Goal: Information Seeking & Learning: Learn about a topic

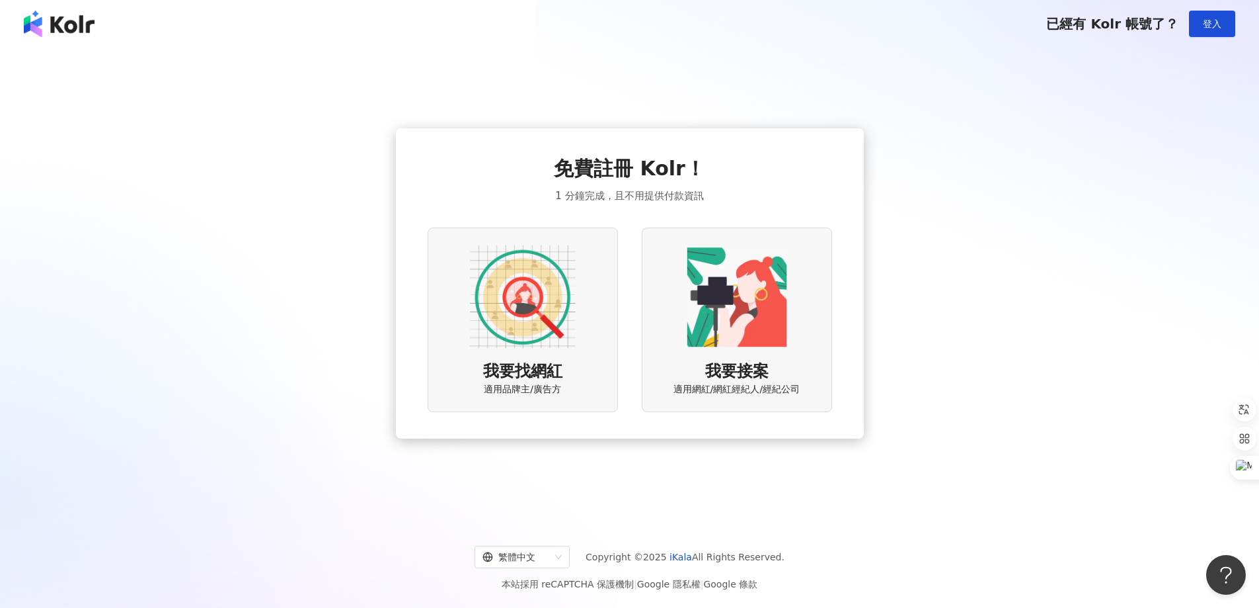
click at [514, 316] on img at bounding box center [523, 297] width 106 height 106
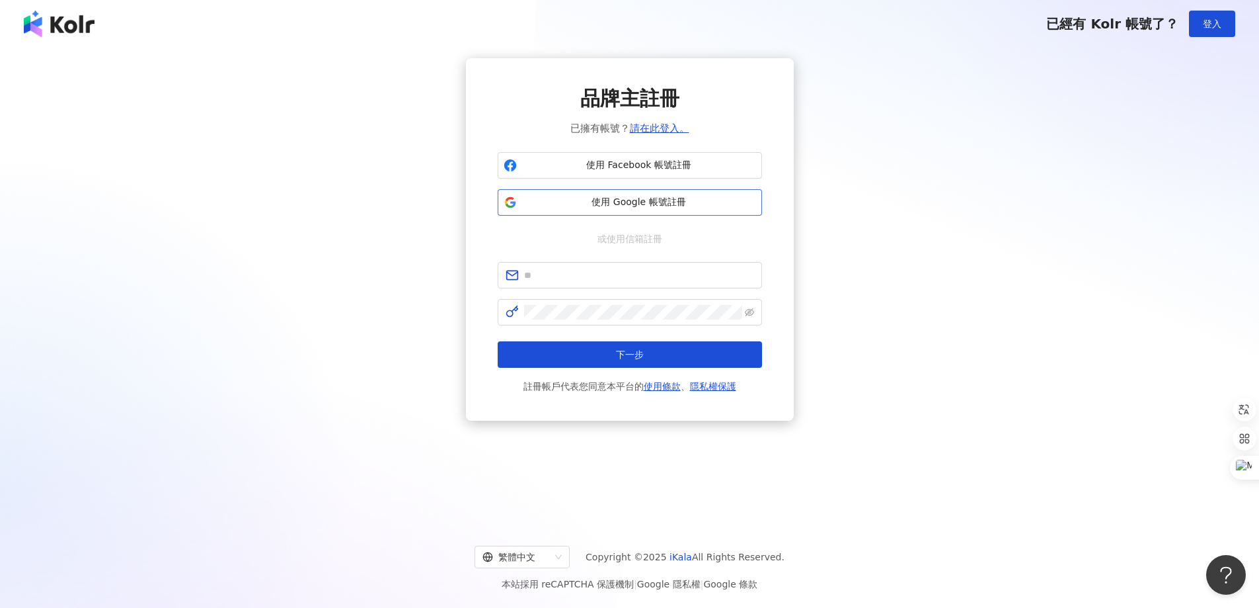
click at [613, 204] on span "使用 Google 帳號註冊" at bounding box center [639, 202] width 234 height 13
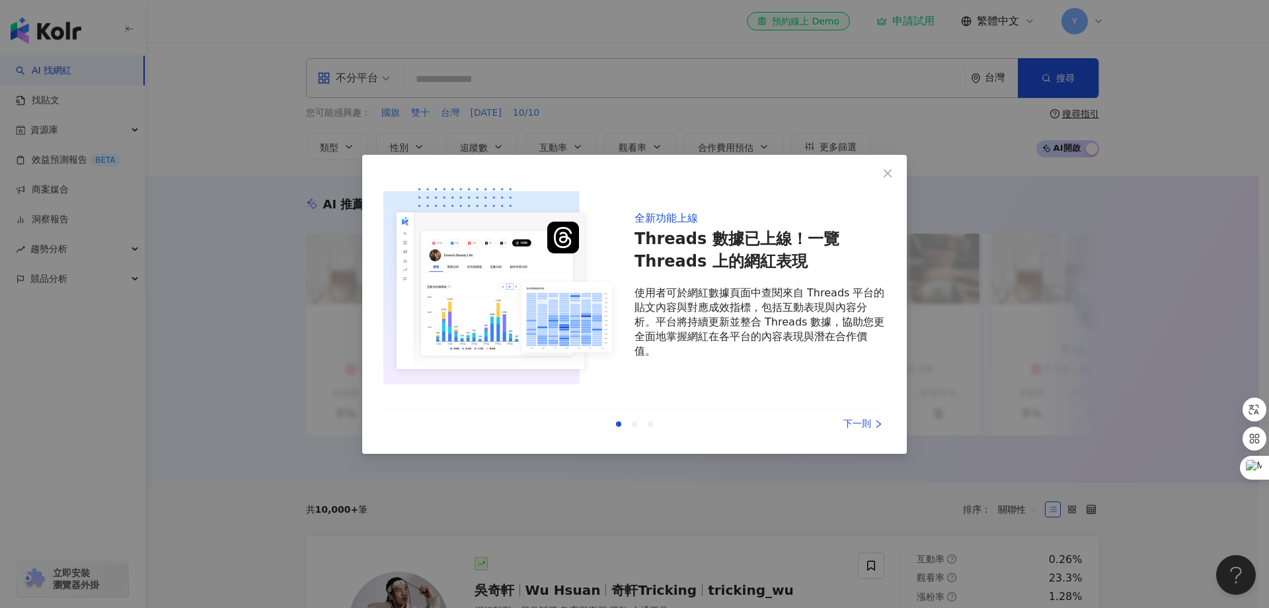
click at [847, 420] on div "下一則" at bounding box center [836, 423] width 99 height 15
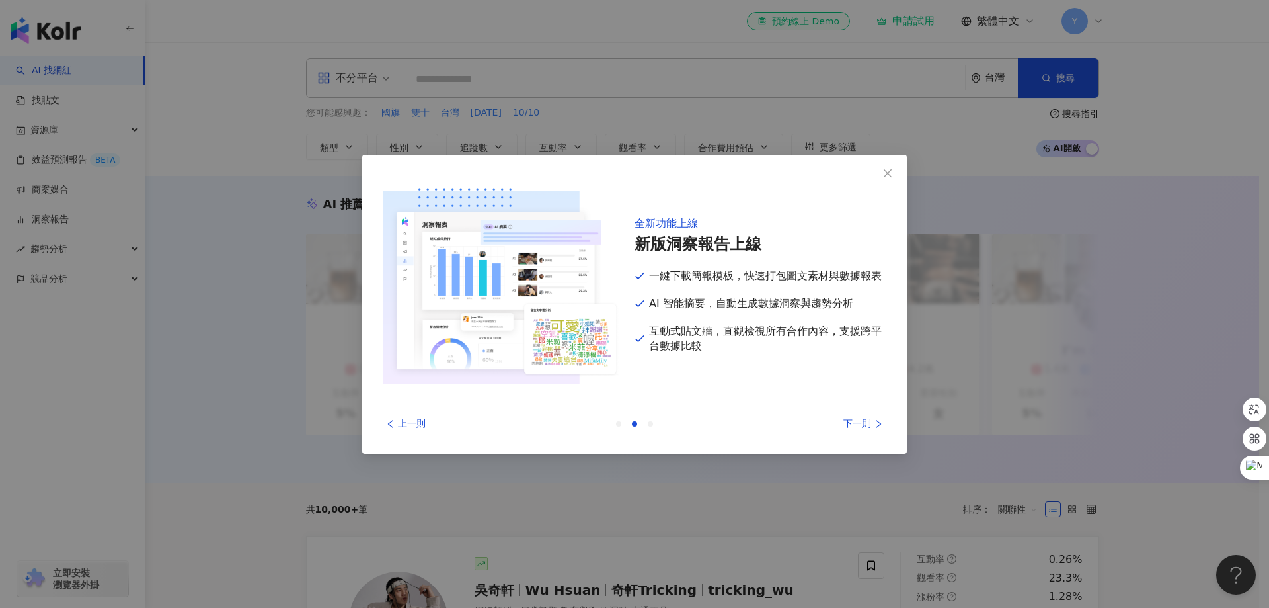
click at [847, 420] on div "下一則" at bounding box center [836, 423] width 99 height 15
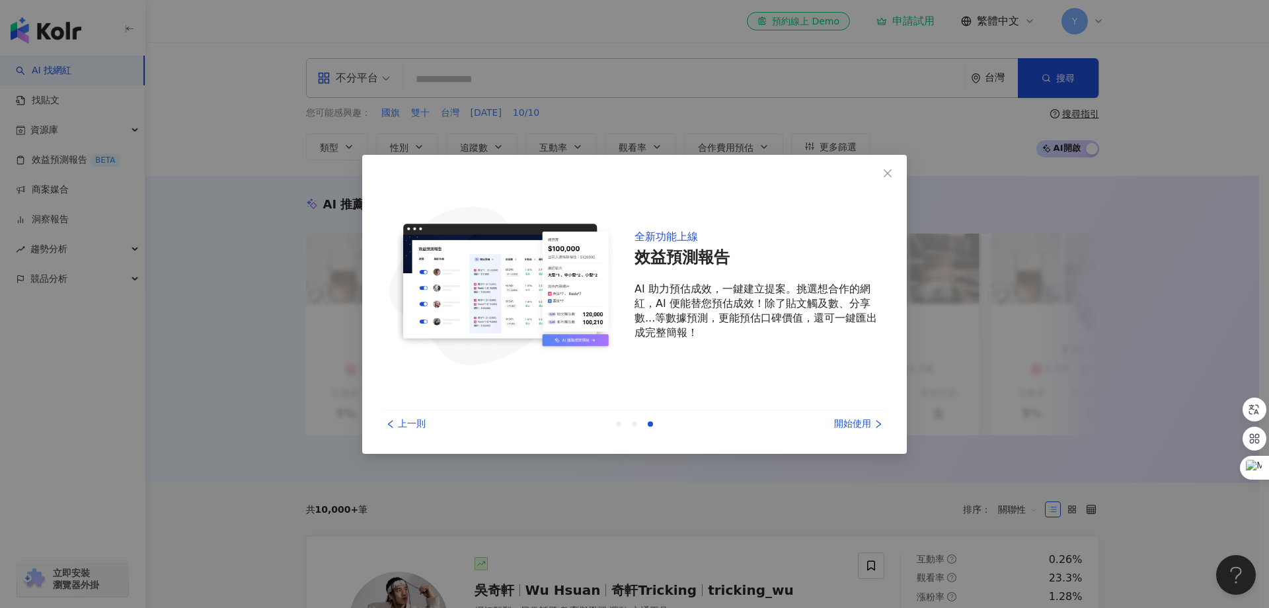
click at [847, 420] on div "開始使用" at bounding box center [836, 423] width 99 height 15
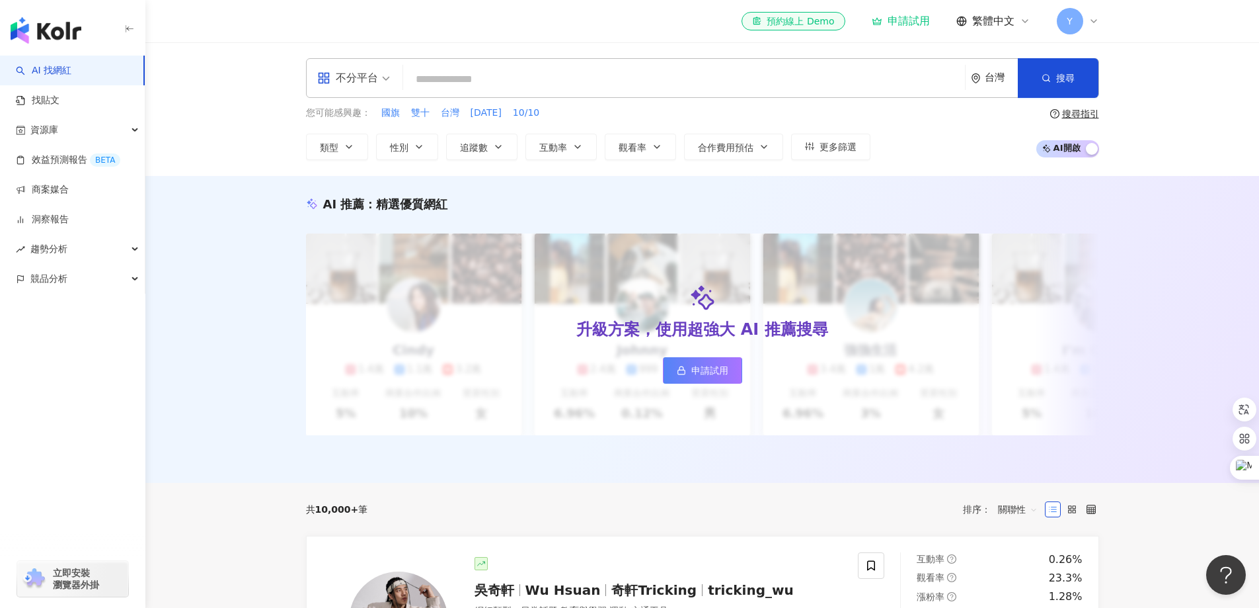
click at [458, 83] on input "search" at bounding box center [684, 79] width 551 height 25
click at [386, 79] on span "不分平台" at bounding box center [353, 77] width 73 height 21
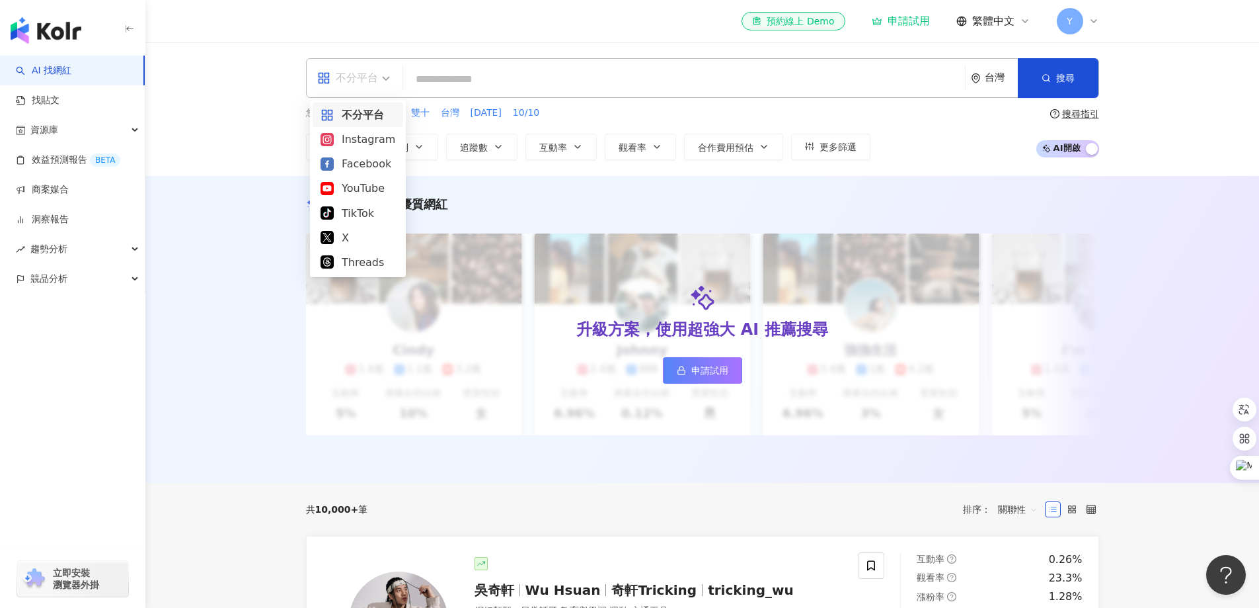
click at [453, 79] on input "search" at bounding box center [684, 79] width 551 height 25
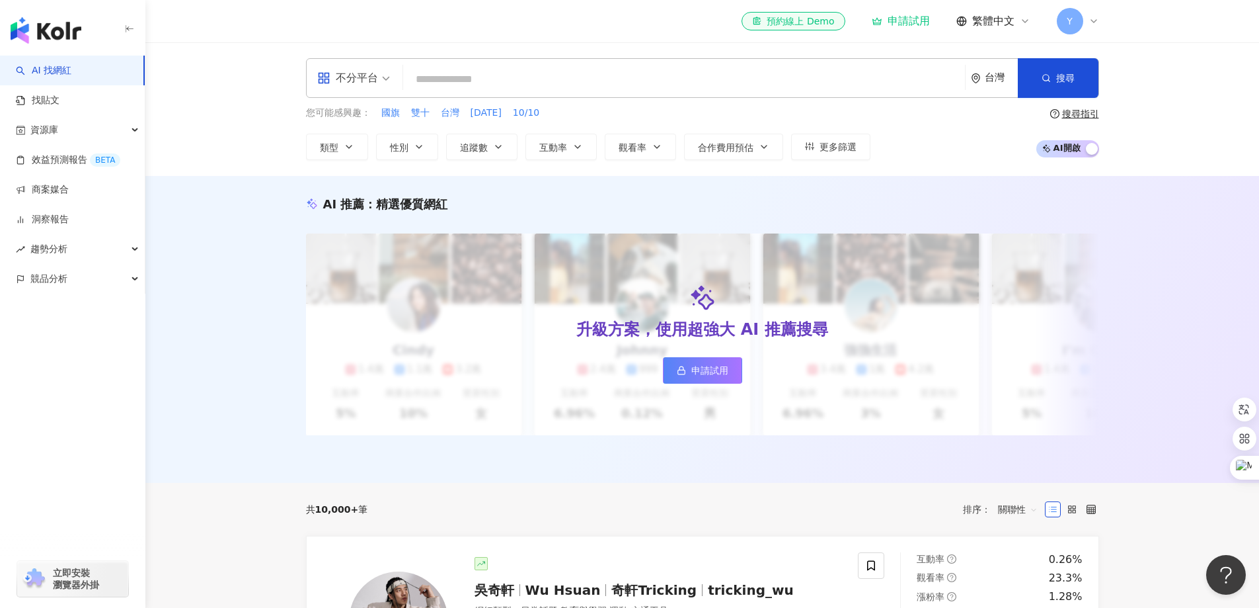
click at [391, 83] on div "不分平台" at bounding box center [353, 78] width 87 height 38
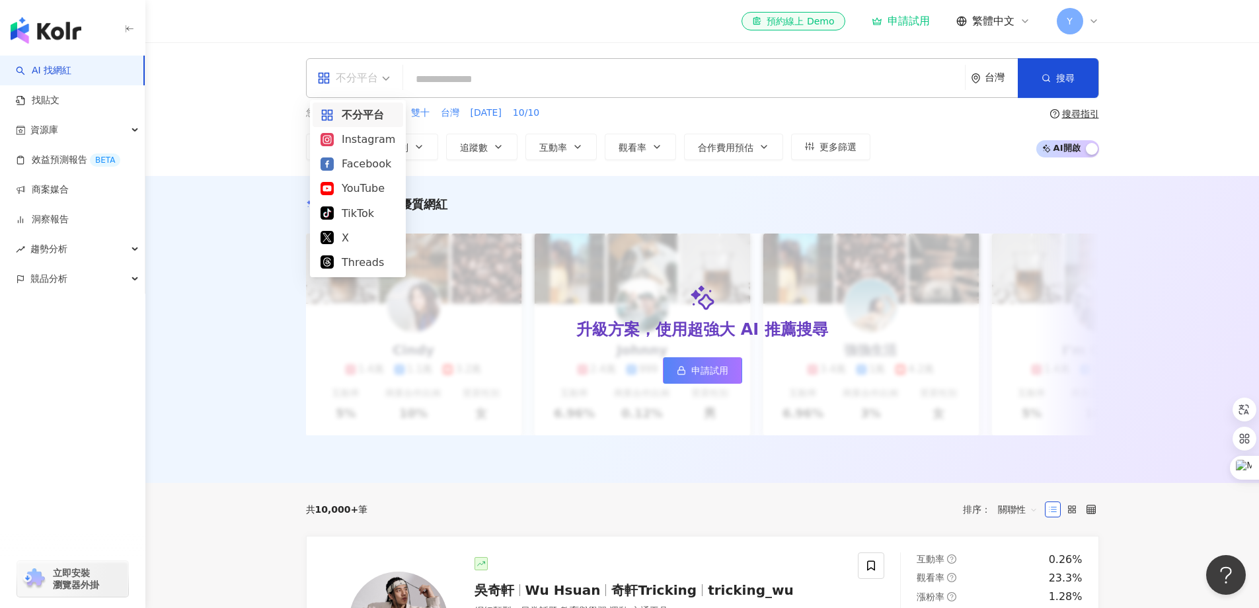
click at [558, 65] on div "不分平台 台灣 搜尋" at bounding box center [702, 78] width 793 height 40
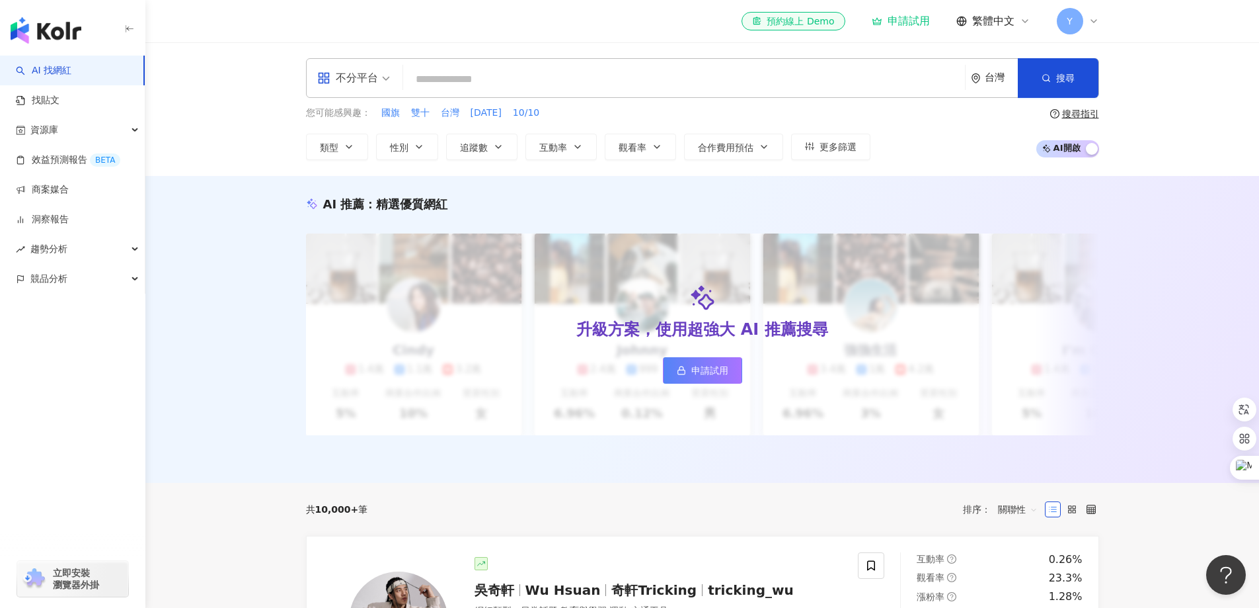
click at [385, 83] on span "不分平台" at bounding box center [353, 77] width 73 height 21
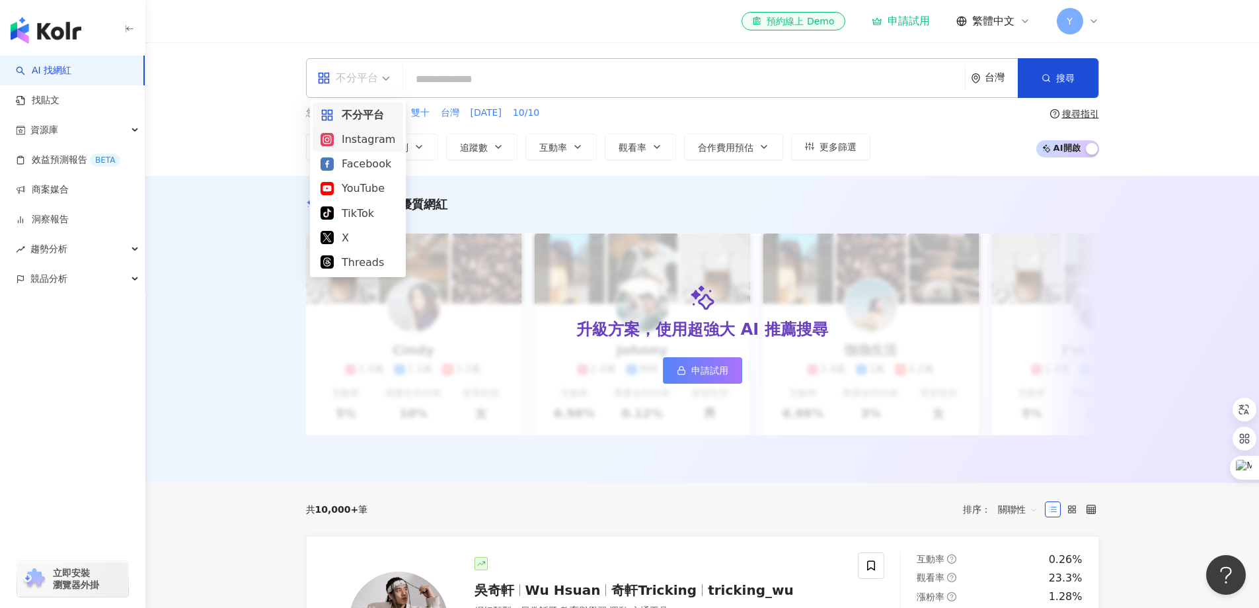
click at [375, 139] on div "Instagram" at bounding box center [358, 139] width 75 height 17
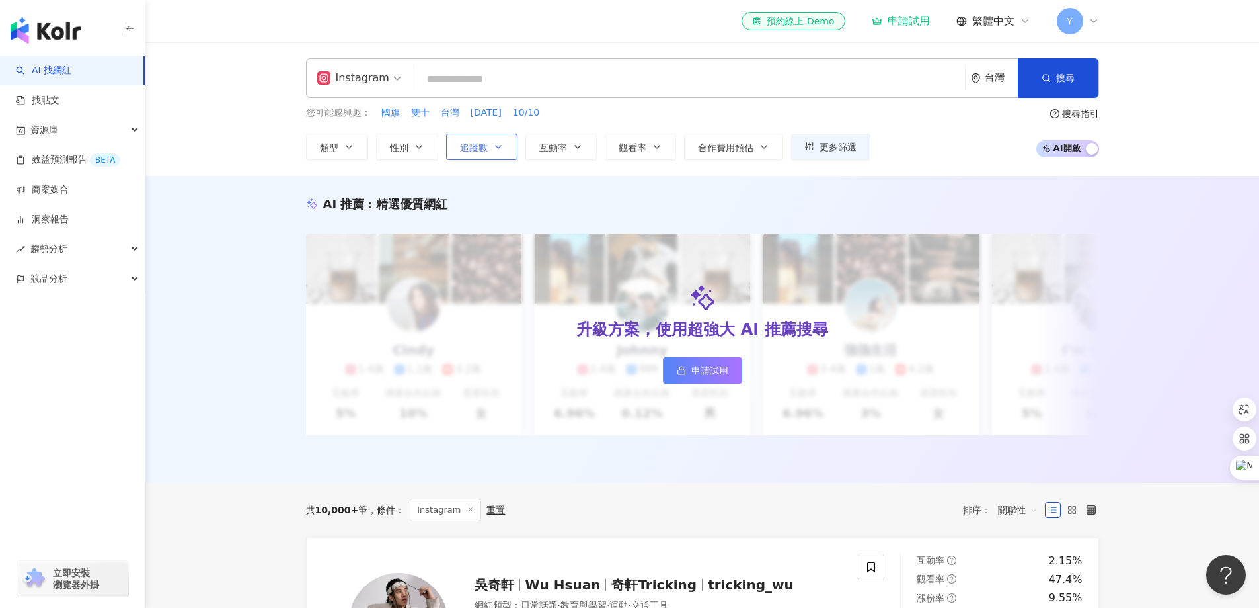
click at [496, 150] on icon "button" at bounding box center [498, 146] width 11 height 11
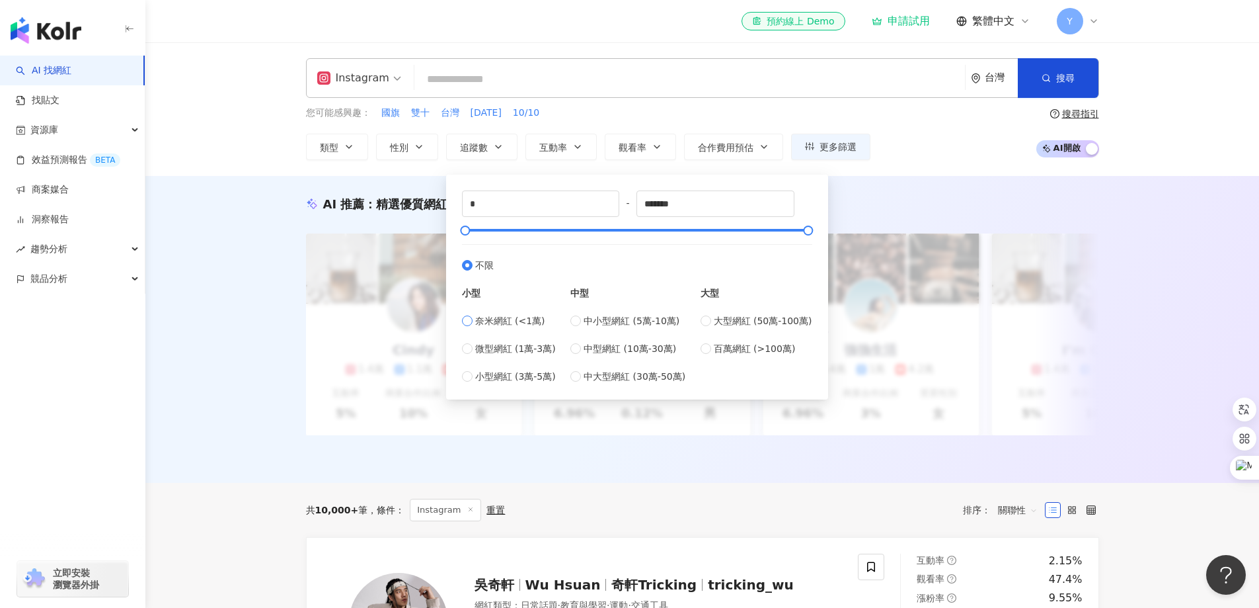
click at [515, 319] on span "奈米網紅 (<1萬)" at bounding box center [510, 320] width 70 height 15
type input "****"
click at [605, 319] on span "中小型網紅 (5萬-10萬)" at bounding box center [632, 320] width 96 height 15
type input "*****"
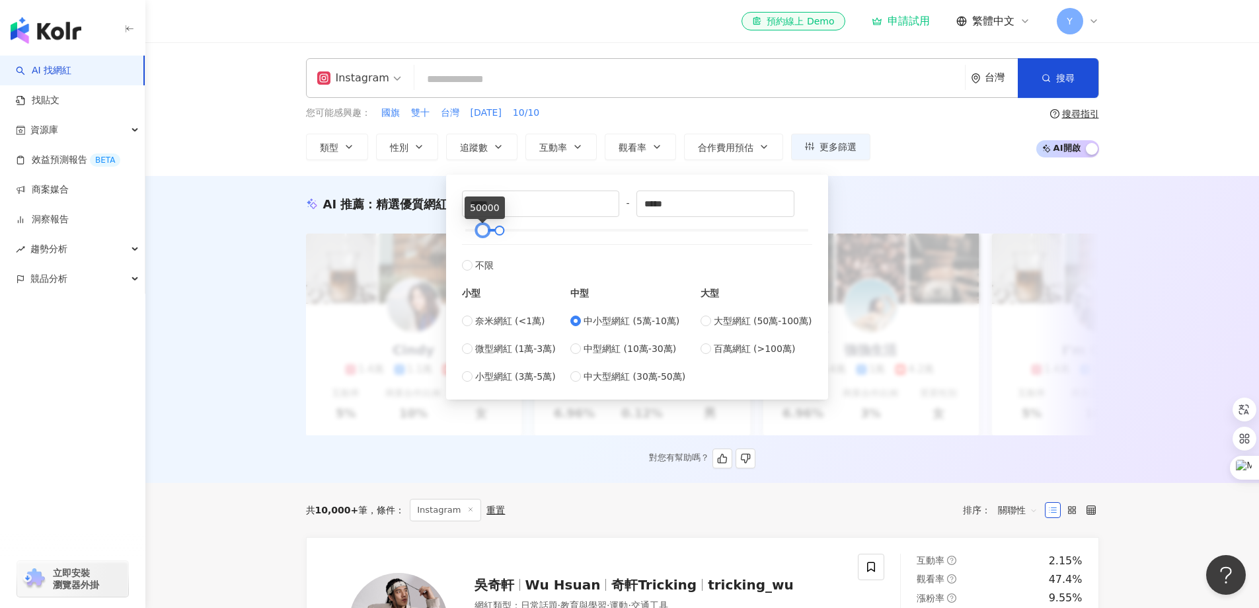
type input "*"
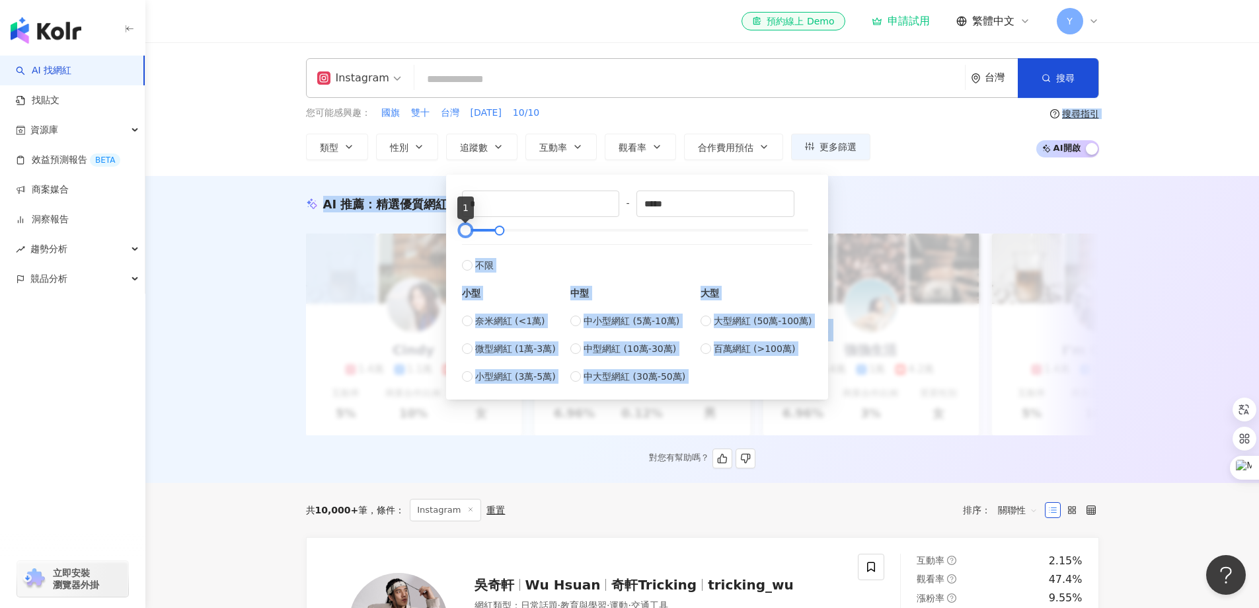
drag, startPoint x: 481, startPoint y: 231, endPoint x: 443, endPoint y: 230, distance: 38.3
type input "*****"
click at [484, 231] on div at bounding box center [482, 230] width 7 height 7
click at [459, 351] on div "* - ***** 不限 小型 奈米網紅 (<1萬) 微型網紅 (1萬-3萬) 小型網紅 (3萬-5萬) 中型 中小型網紅 (5萬-10萬) 中型網紅 (10…" at bounding box center [637, 286] width 366 height 209
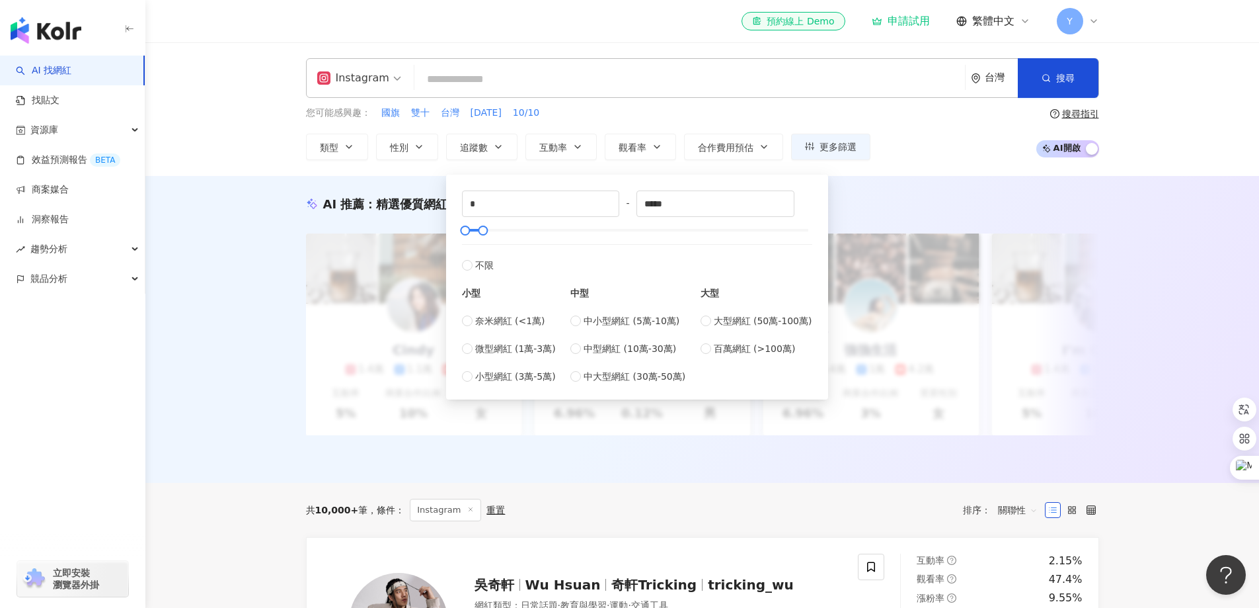
type input "*****"
drag, startPoint x: 473, startPoint y: 232, endPoint x: 465, endPoint y: 233, distance: 8.7
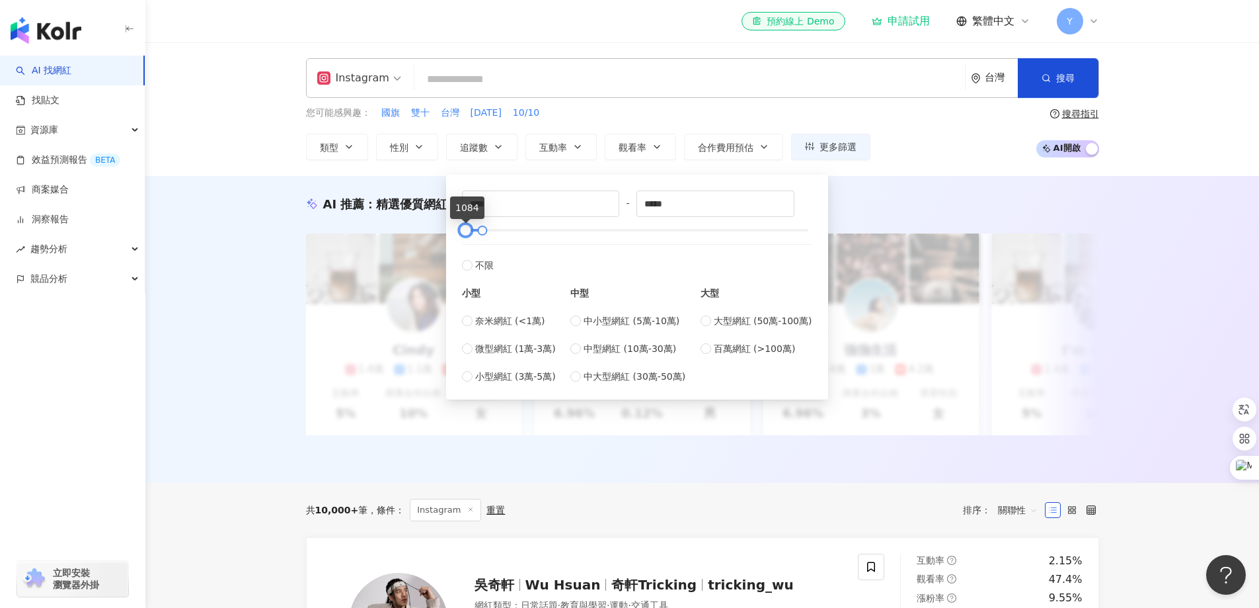
click at [463, 232] on div at bounding box center [465, 230] width 7 height 7
type input "*"
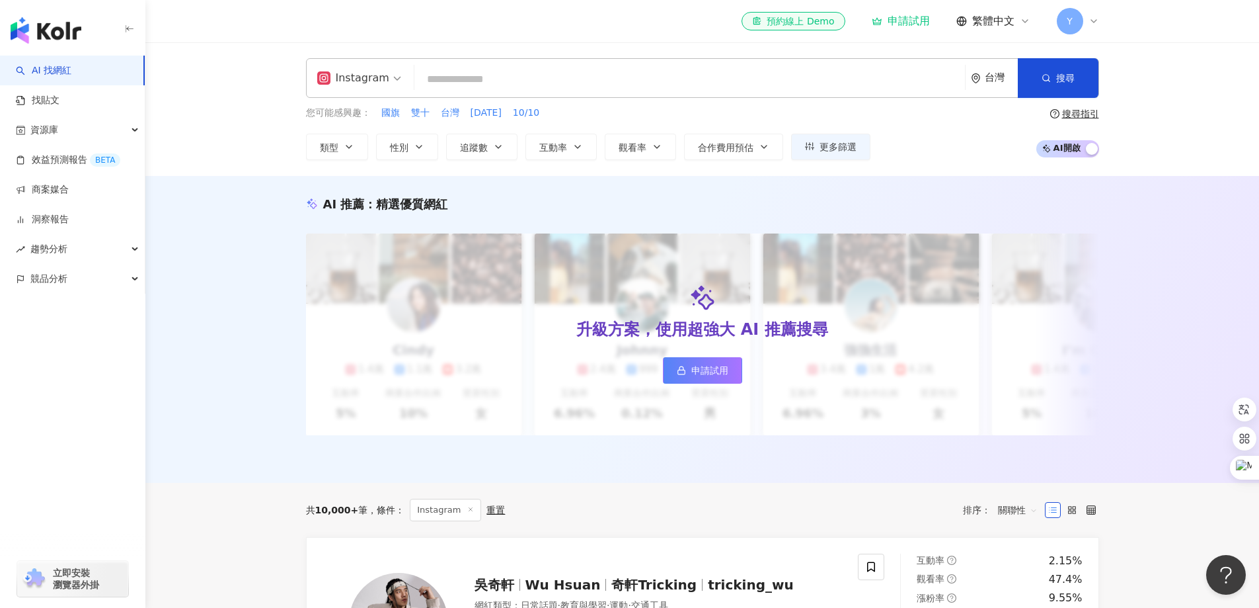
click at [892, 160] on div "Instagram 台灣 搜尋 您可能感興趣： 國旗 雙十 台灣 [DATE] 10/10 類型 性別 追蹤數 互動率 觀看率 合作費用預估 更多篩選 * -…" at bounding box center [702, 109] width 1114 height 134
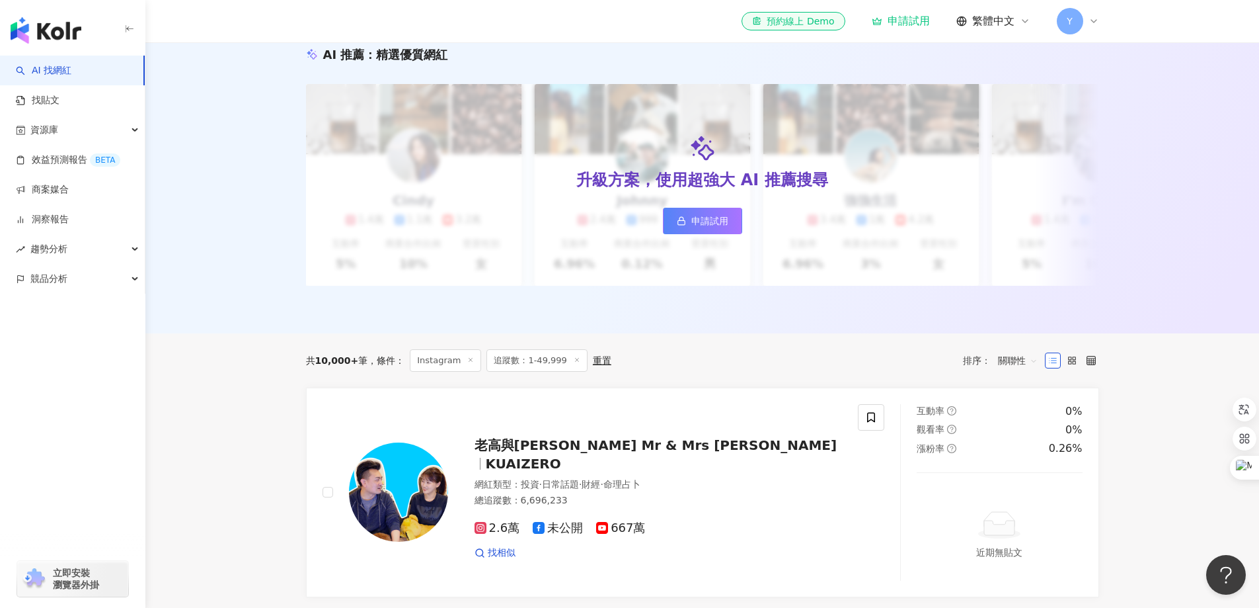
scroll to position [146, 0]
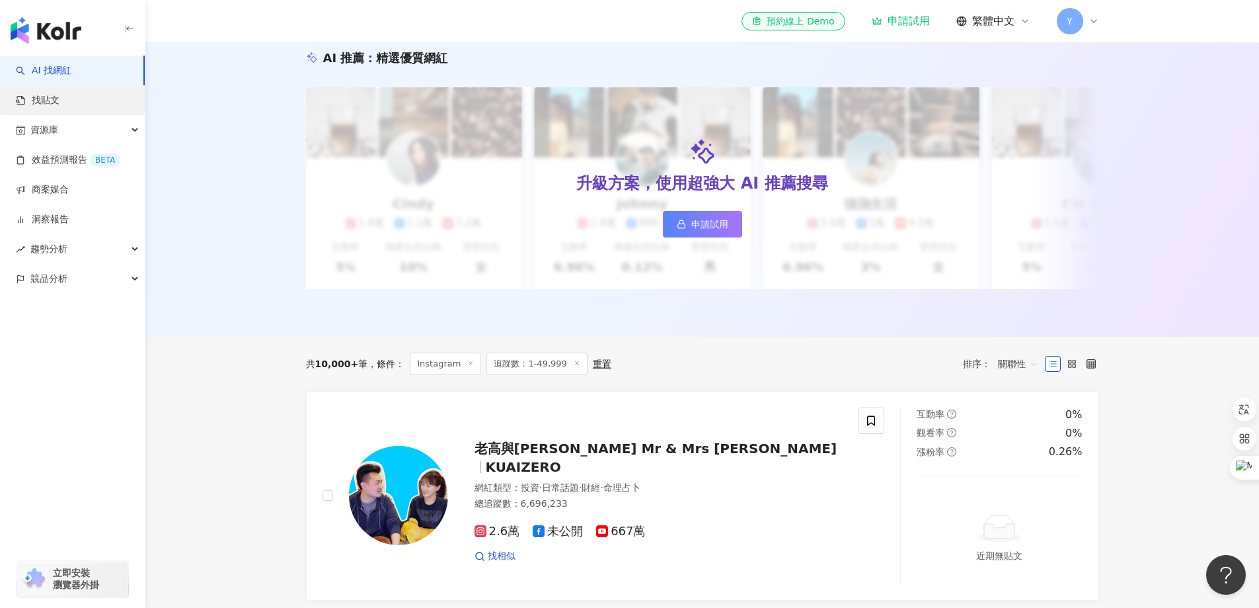
click at [59, 105] on link "找貼文" at bounding box center [38, 100] width 44 height 13
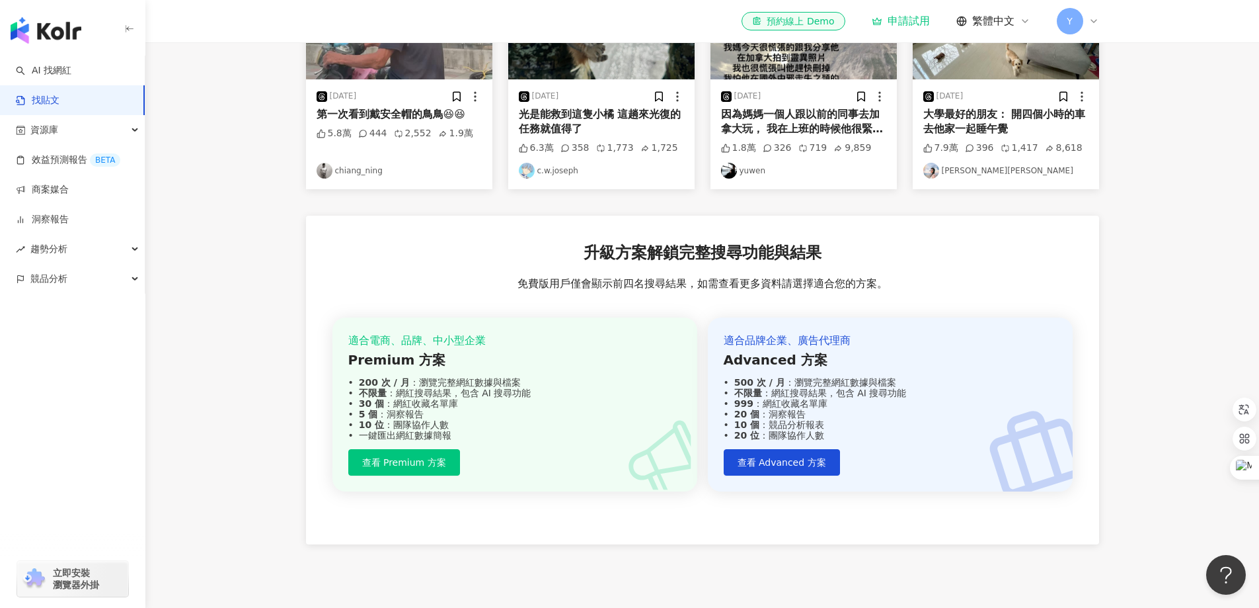
scroll to position [66, 0]
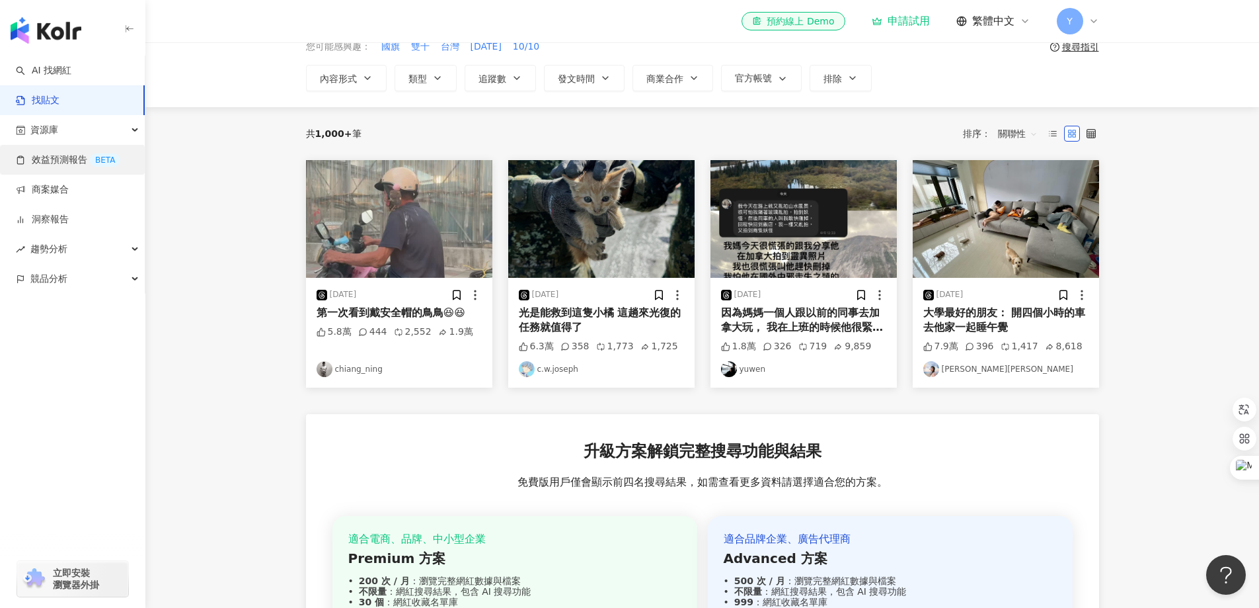
click at [63, 156] on link "效益預測報告 BETA" at bounding box center [68, 159] width 104 height 13
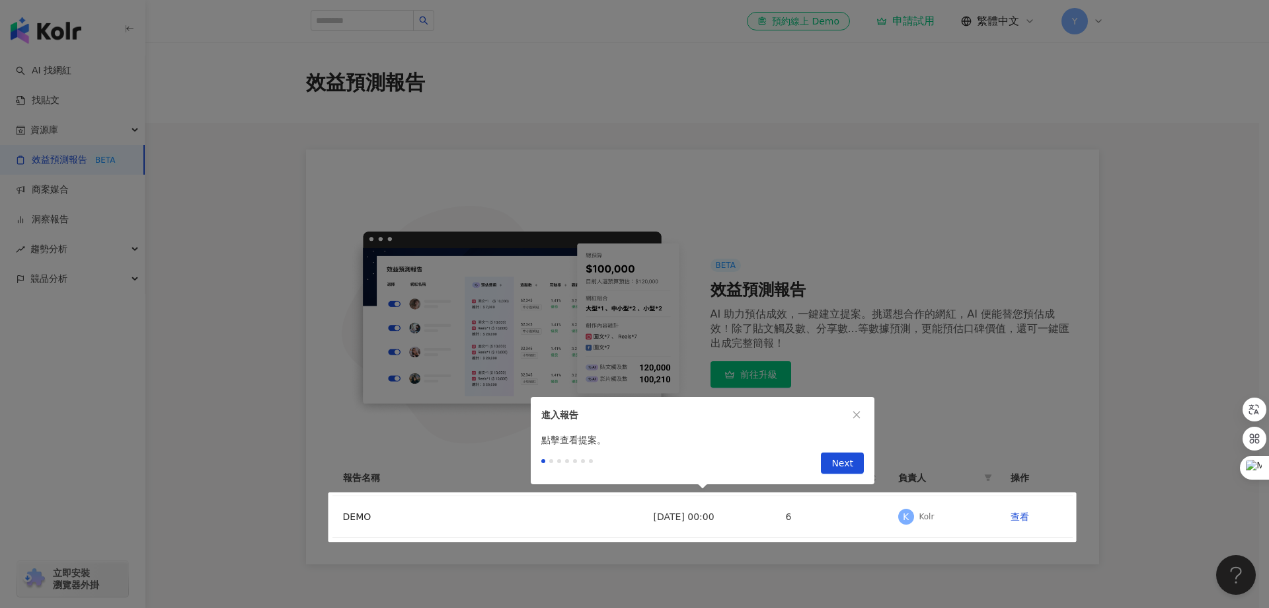
click at [68, 138] on div at bounding box center [634, 304] width 1269 height 608
click at [1025, 516] on div at bounding box center [634, 304] width 1269 height 608
click at [842, 465] on span "Next" at bounding box center [843, 463] width 22 height 21
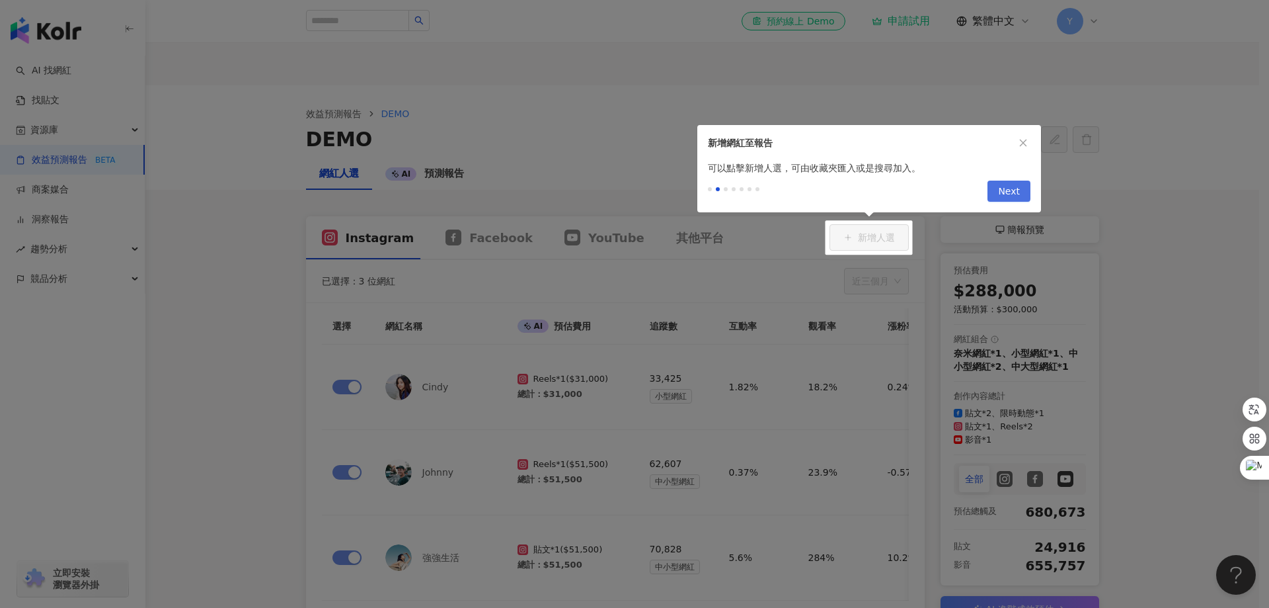
click at [1007, 190] on span "Next" at bounding box center [1009, 191] width 22 height 21
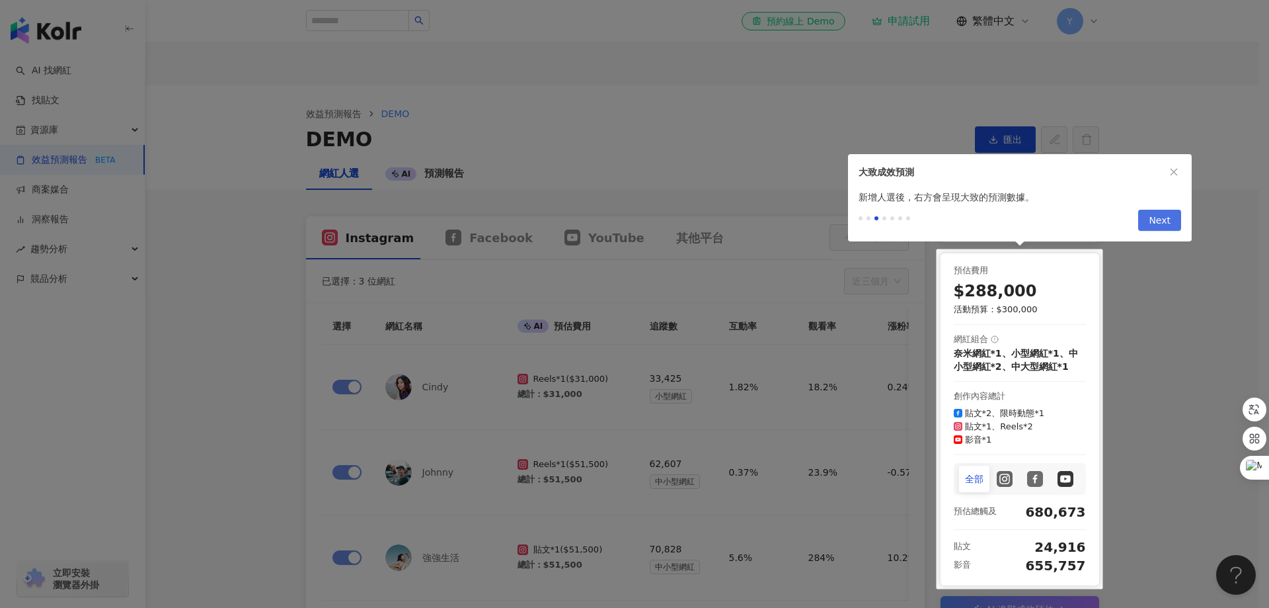
click at [1154, 223] on span "Next" at bounding box center [1160, 220] width 22 height 21
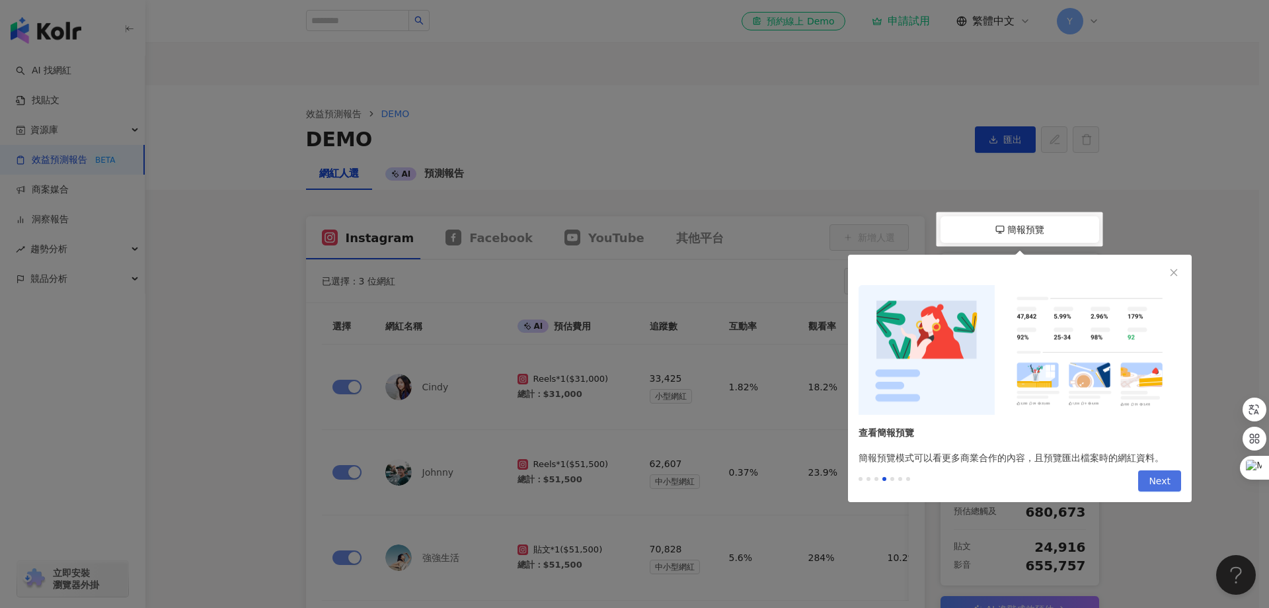
click at [1163, 479] on span "Next" at bounding box center [1160, 481] width 22 height 21
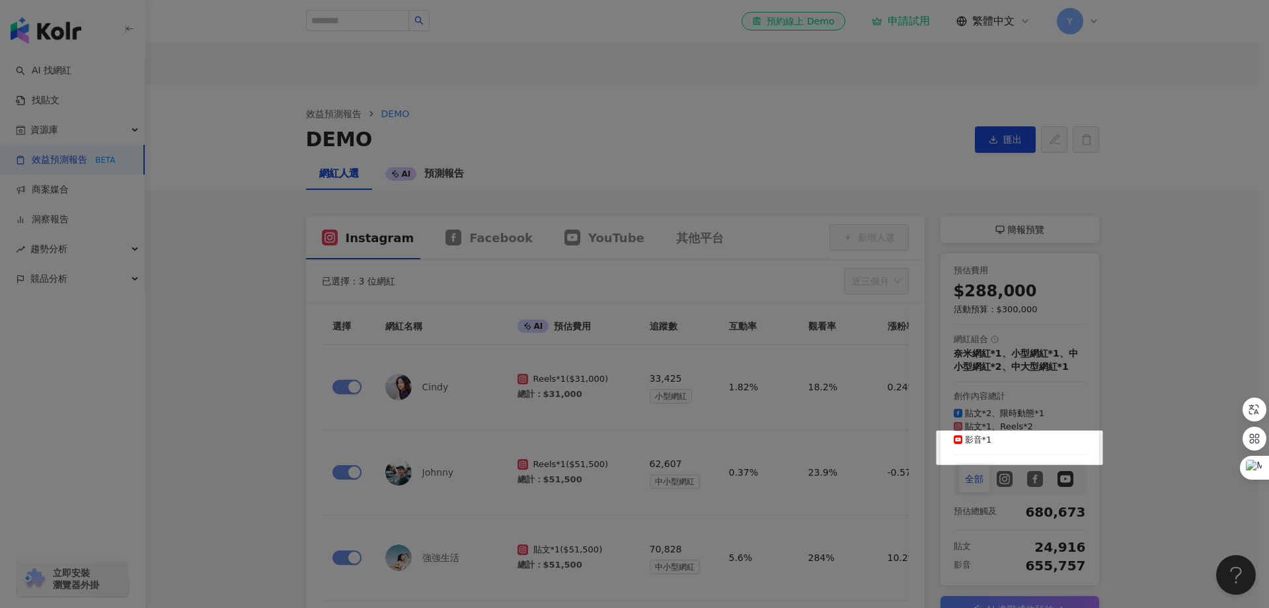
scroll to position [197, 0]
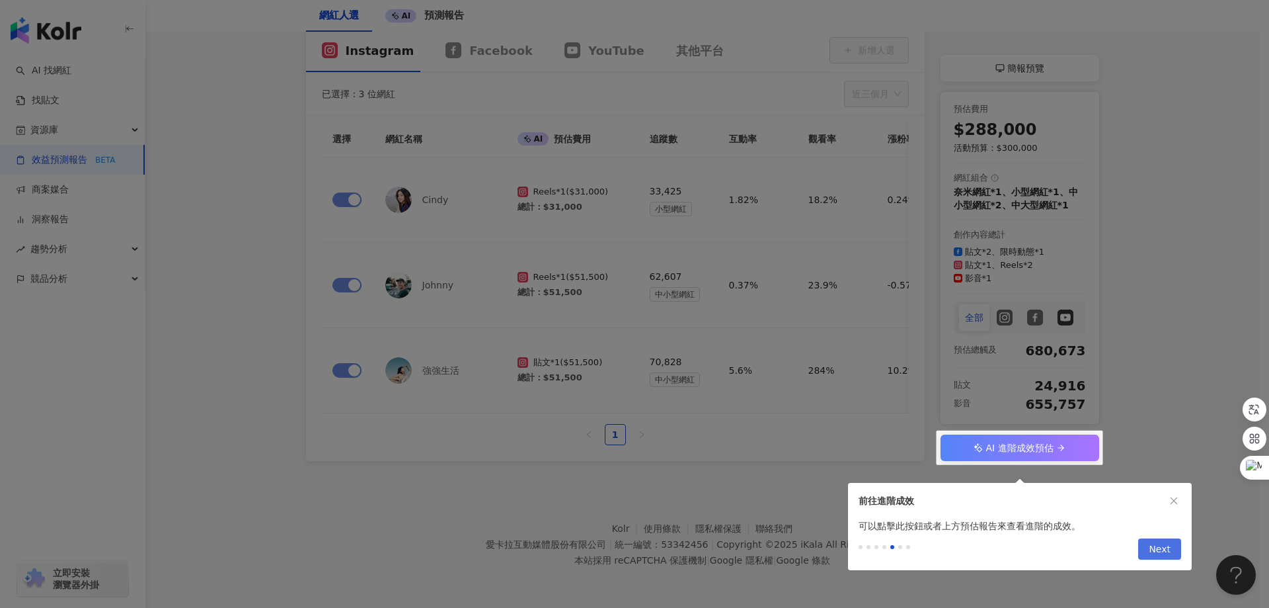
click at [1156, 540] on span "Next" at bounding box center [1160, 549] width 22 height 21
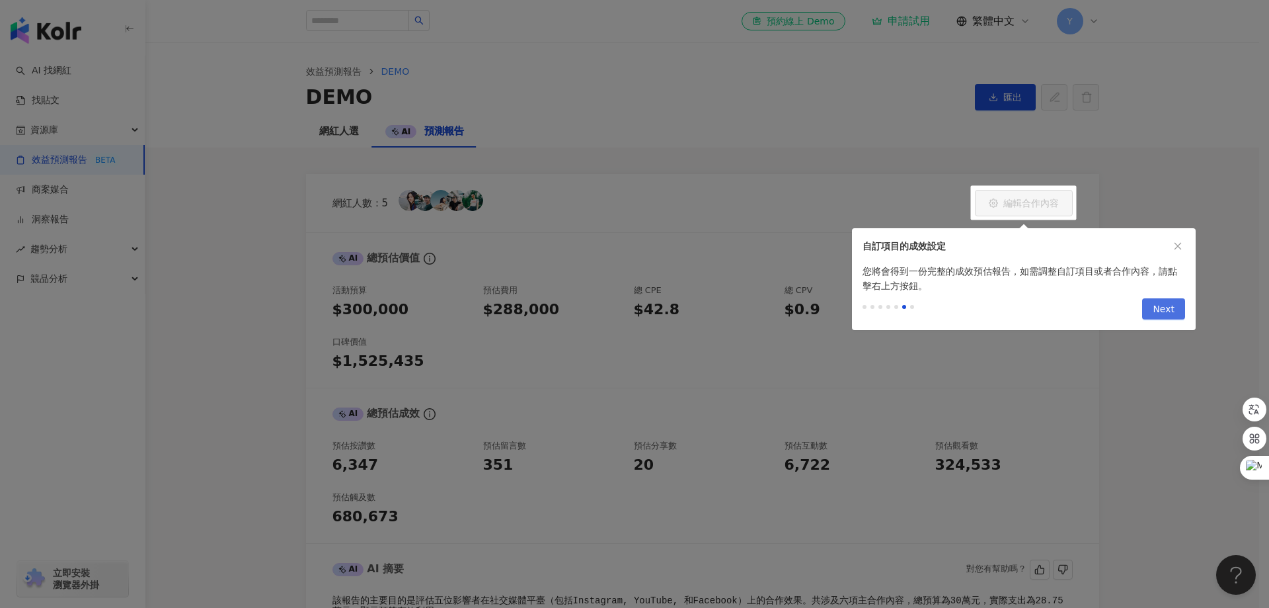
click at [1150, 311] on button "Next" at bounding box center [1163, 308] width 43 height 21
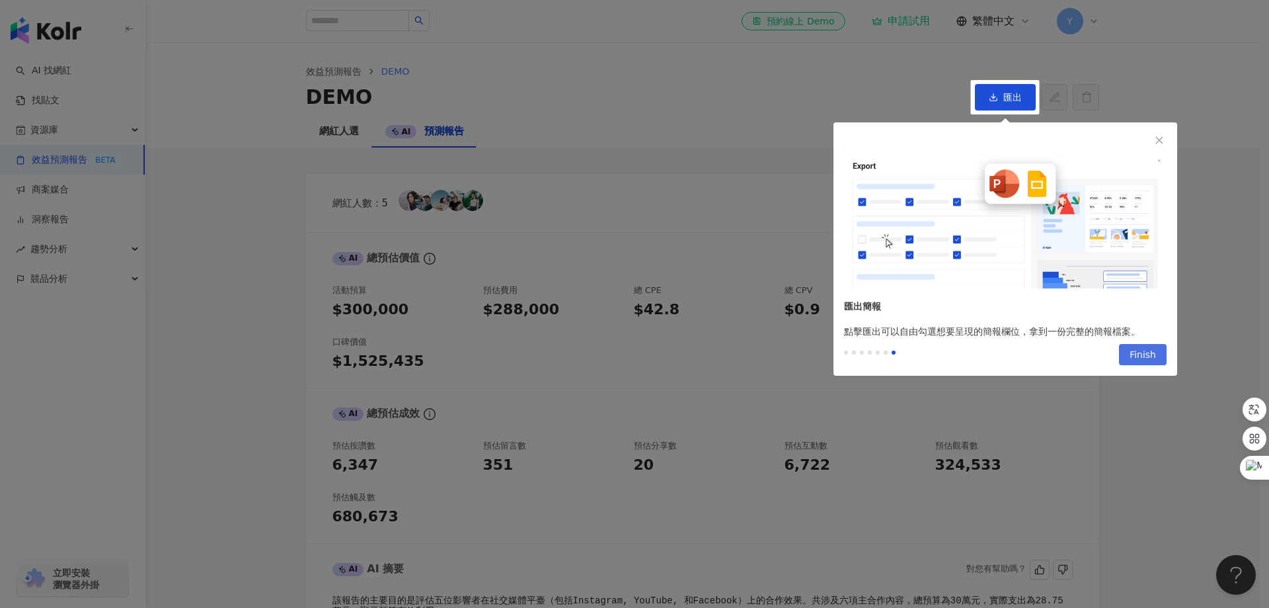
click at [1143, 353] on span "Finish" at bounding box center [1143, 354] width 26 height 21
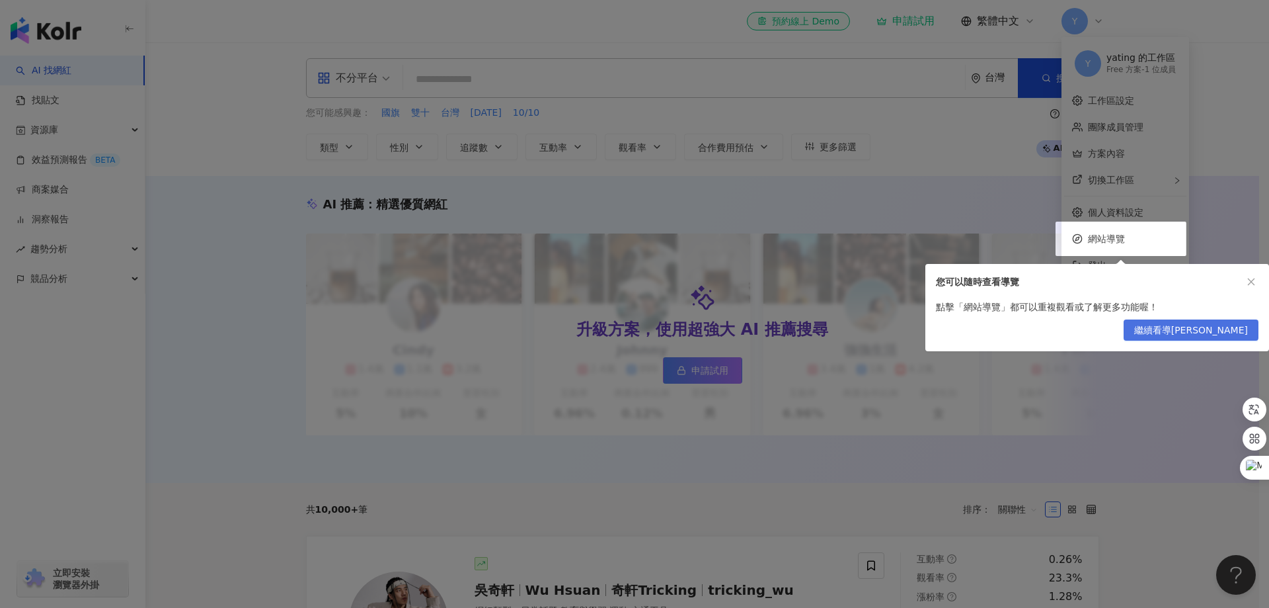
click at [1204, 333] on span "繼續看導[PERSON_NAME]" at bounding box center [1191, 330] width 114 height 21
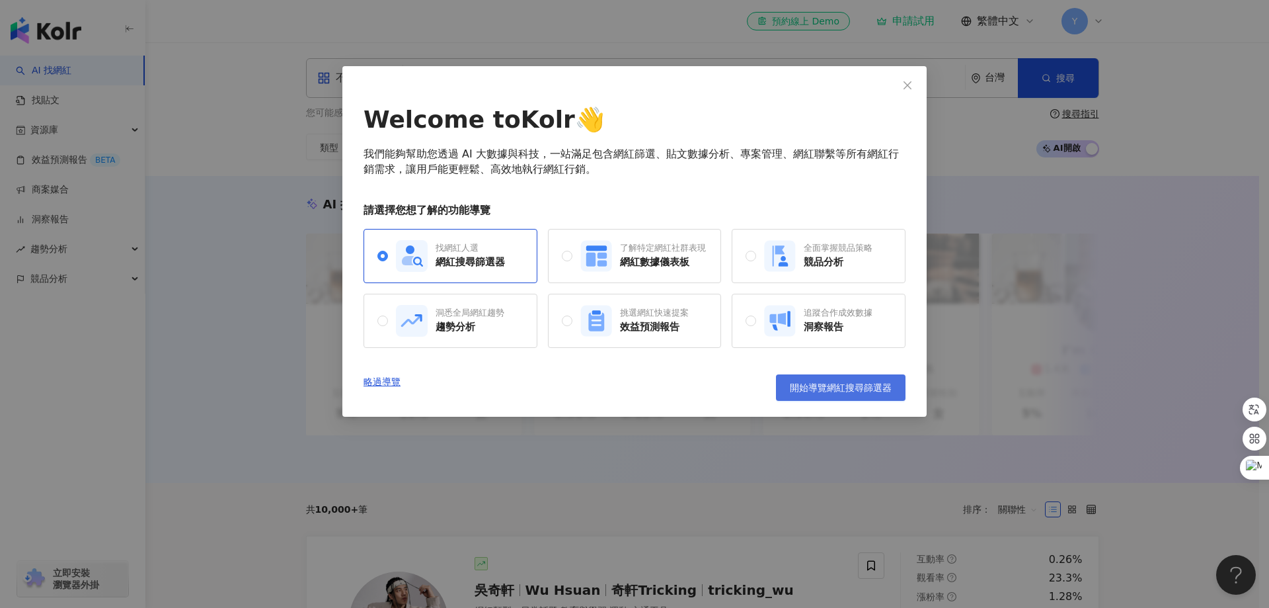
click at [812, 389] on span "開始導覽網紅搜尋篩選器" at bounding box center [841, 387] width 102 height 11
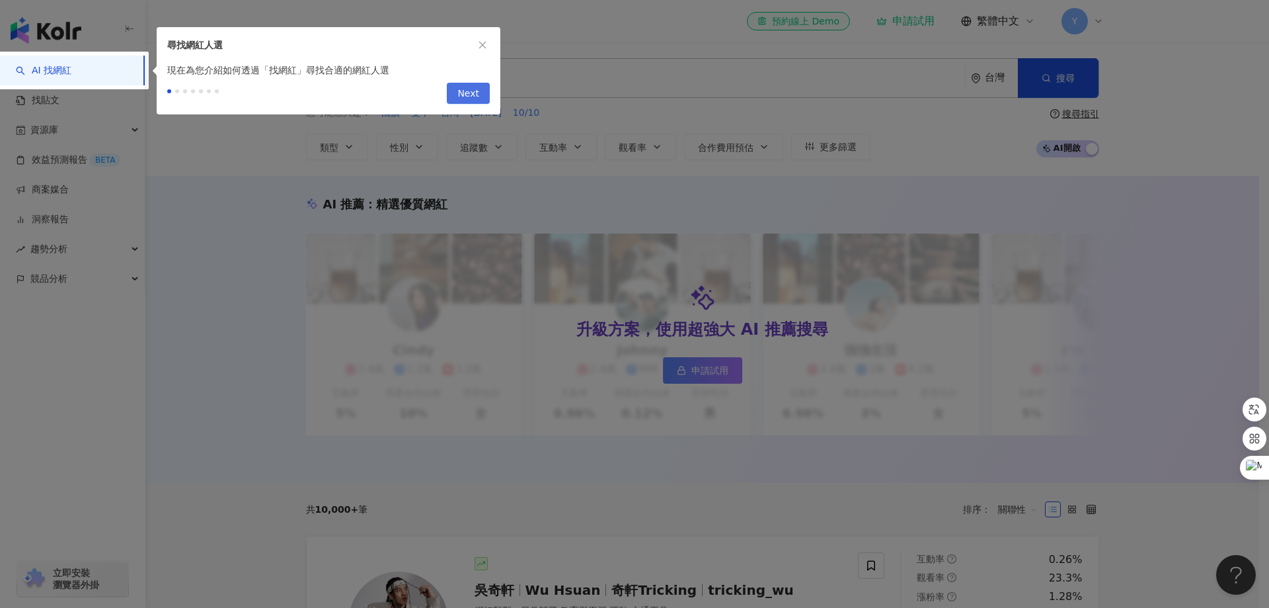
click at [475, 96] on span "Next" at bounding box center [468, 93] width 22 height 21
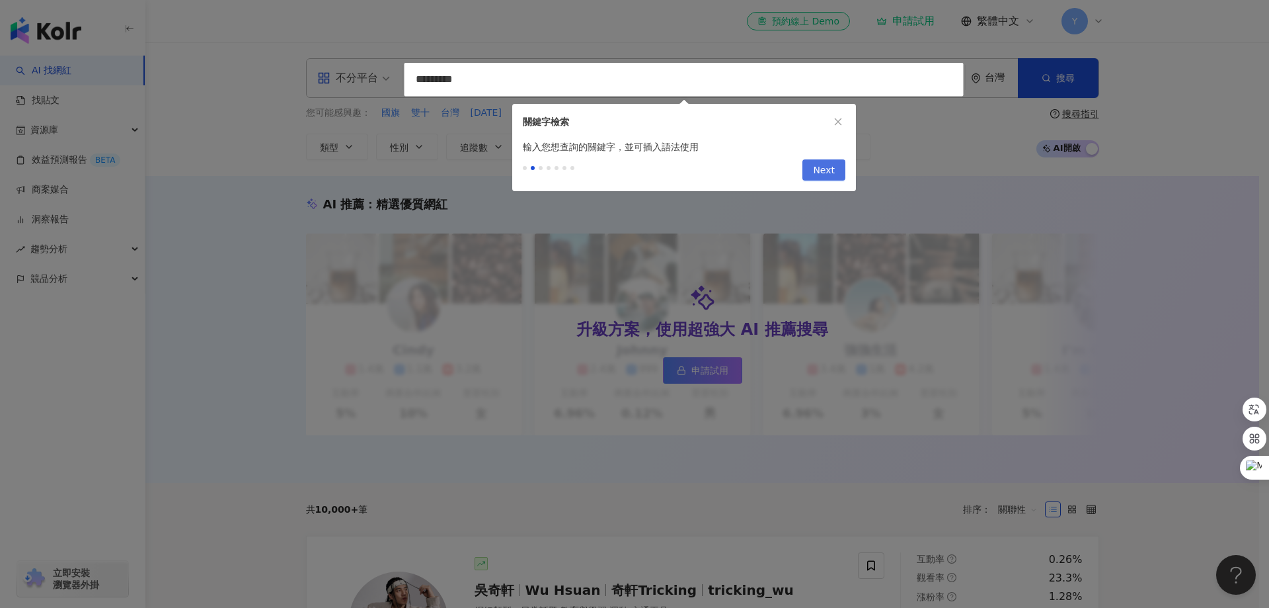
type input "*********"
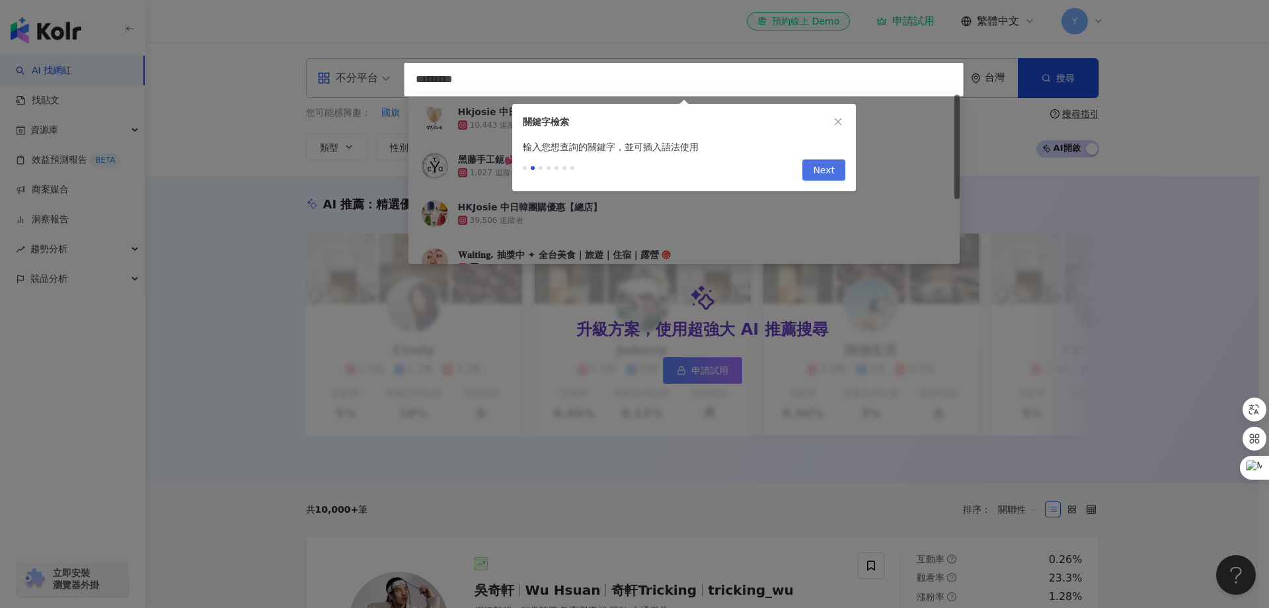
click at [816, 167] on span "Next" at bounding box center [824, 170] width 22 height 21
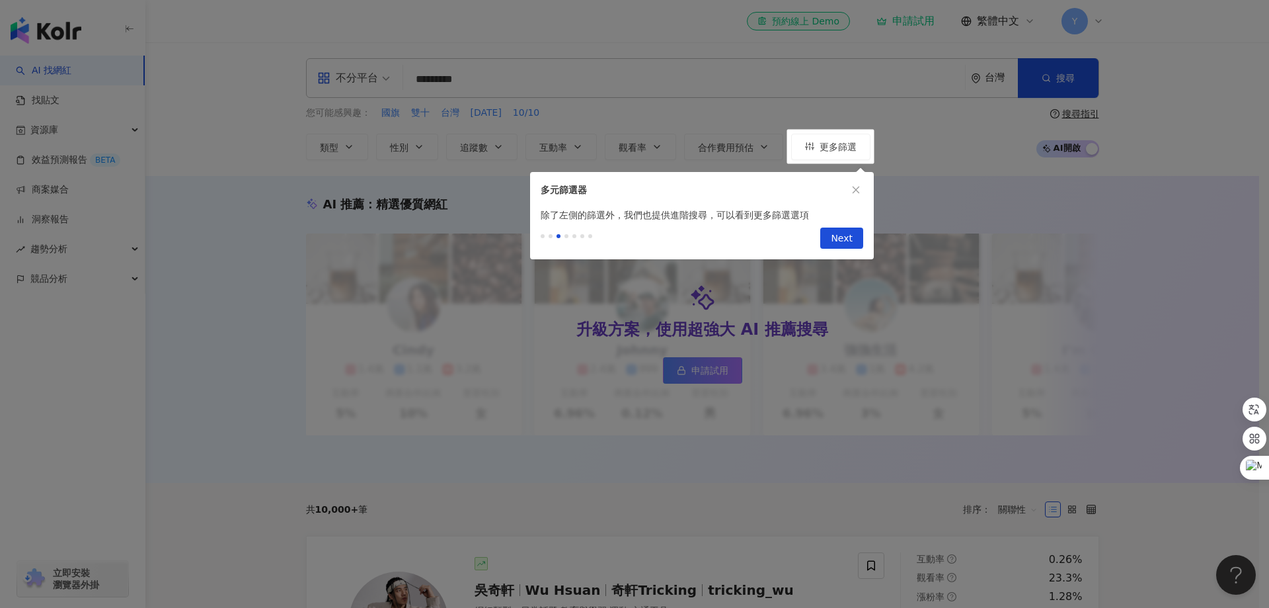
click at [844, 225] on div "Previous Next" at bounding box center [702, 240] width 344 height 37
click at [859, 184] on button "button" at bounding box center [856, 189] width 15 height 15
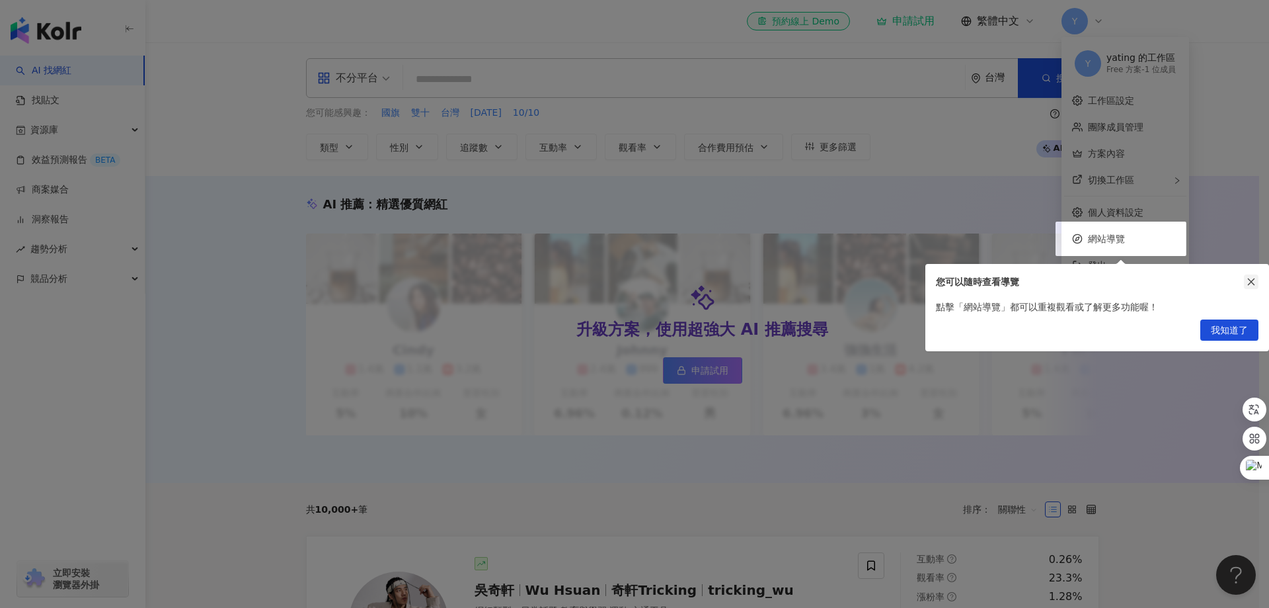
click at [1253, 282] on icon "close" at bounding box center [1251, 281] width 9 height 9
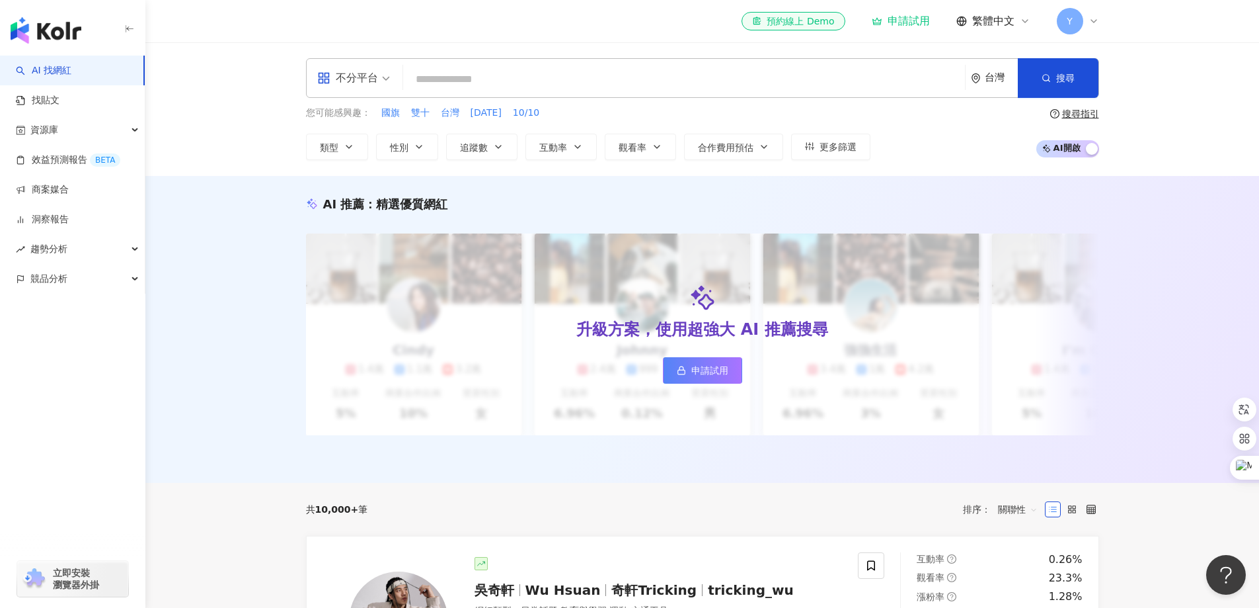
click at [474, 77] on input "search" at bounding box center [684, 79] width 551 height 25
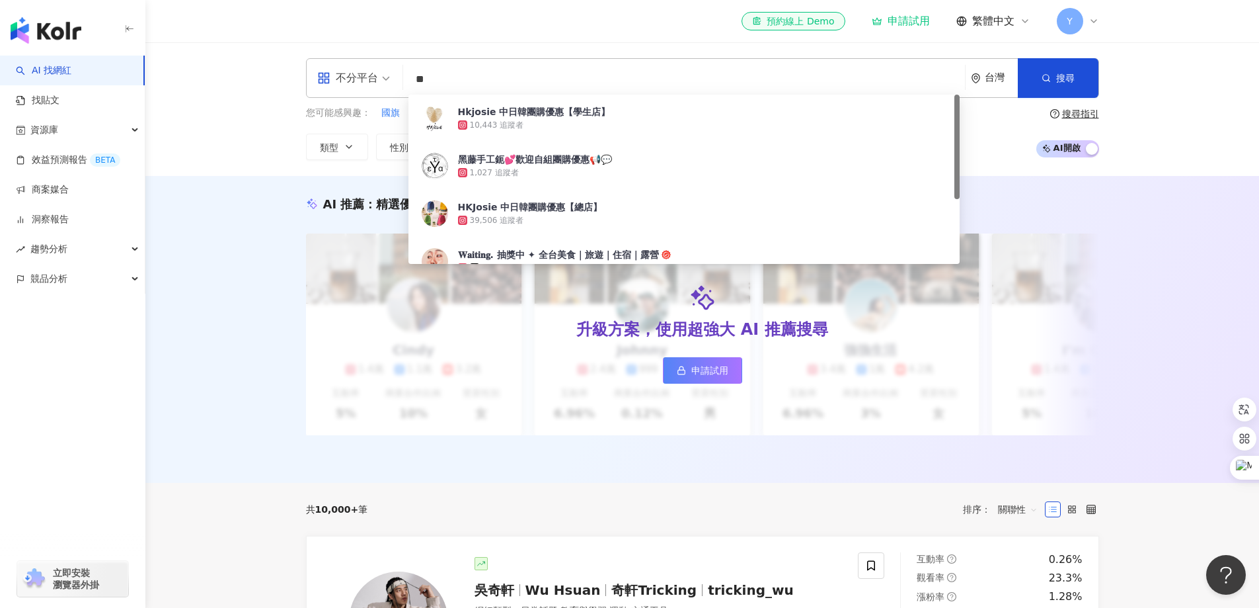
type input "*"
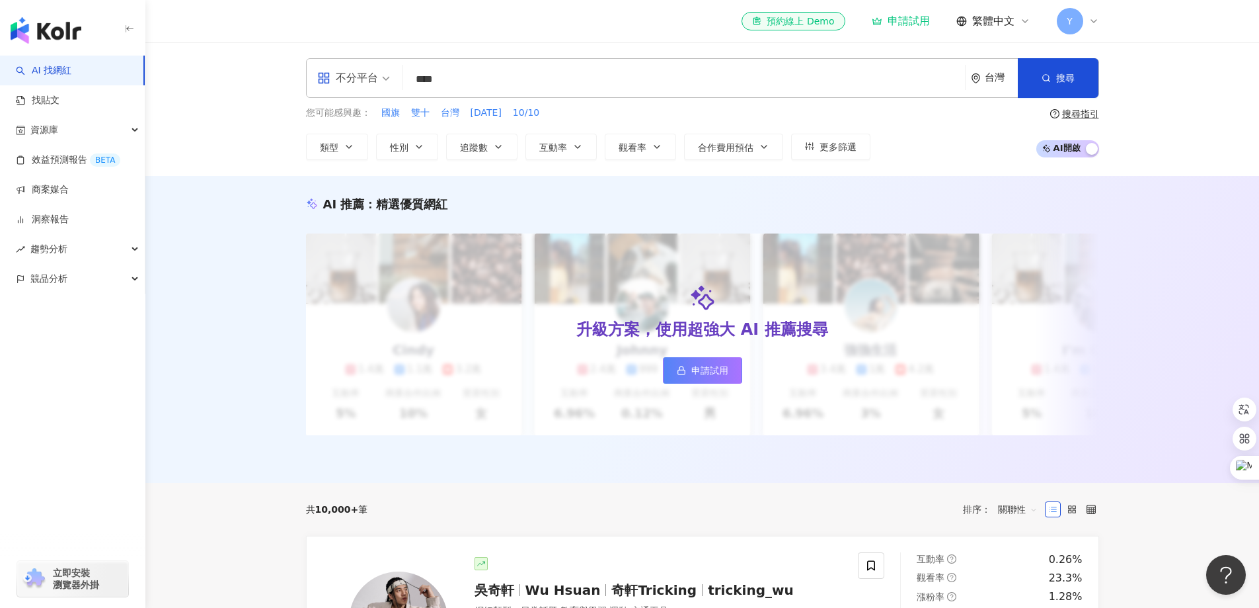
type input "****"
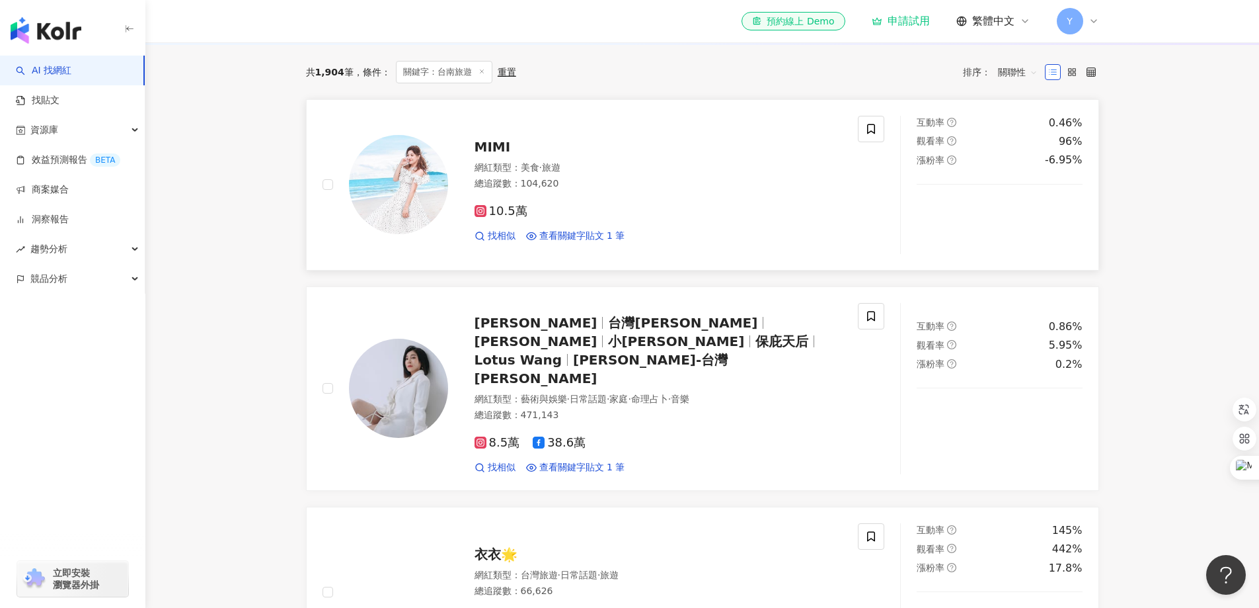
scroll to position [331, 0]
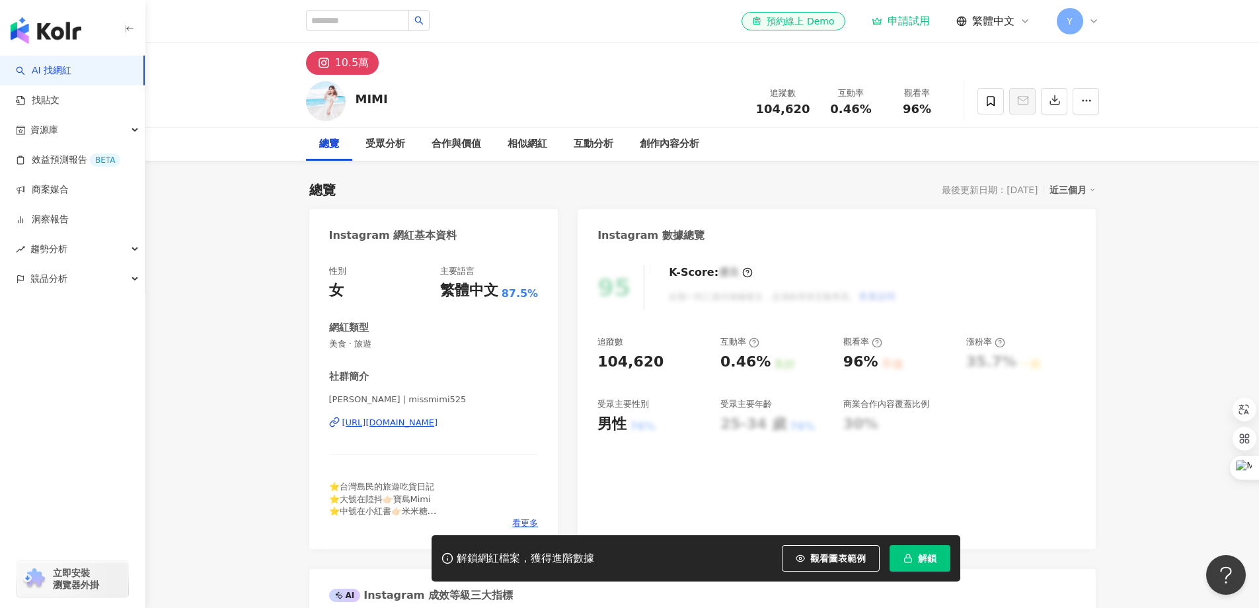
click at [438, 425] on div "https://www.instagram.com/missmimi525/" at bounding box center [390, 422] width 96 height 12
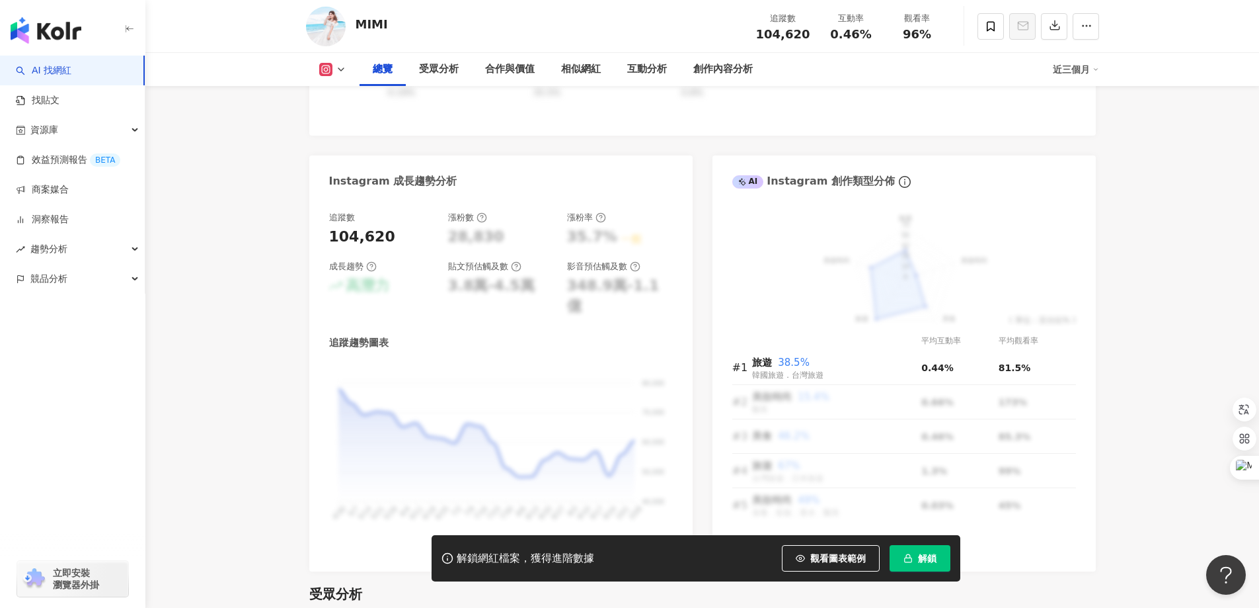
scroll to position [661, 0]
